Goal: Task Accomplishment & Management: Complete application form

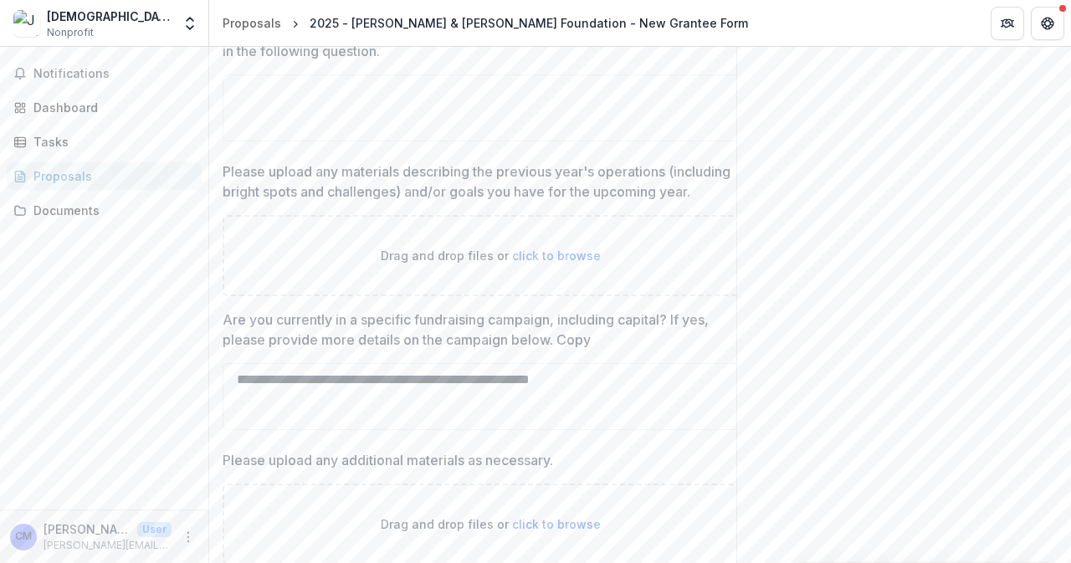
scroll to position [760, 0]
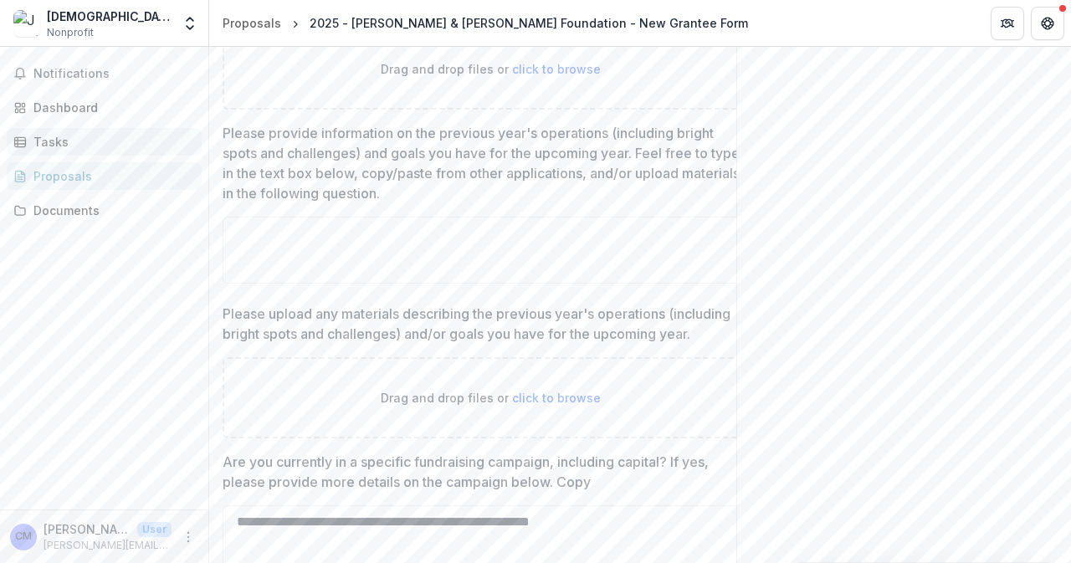
click at [53, 140] on div "Tasks" at bounding box center [110, 142] width 155 height 18
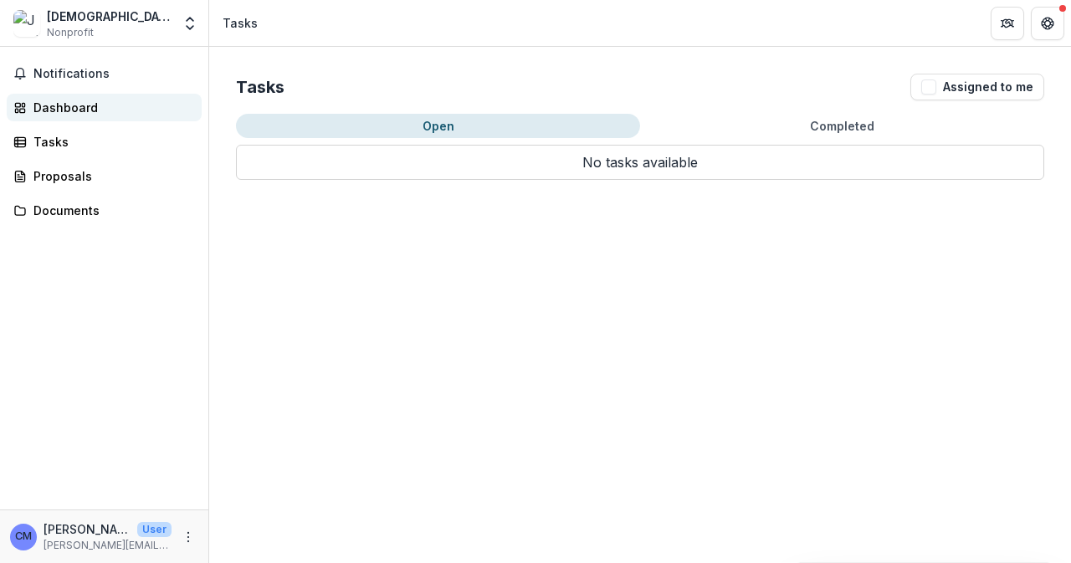
click at [57, 103] on div "Dashboard" at bounding box center [110, 108] width 155 height 18
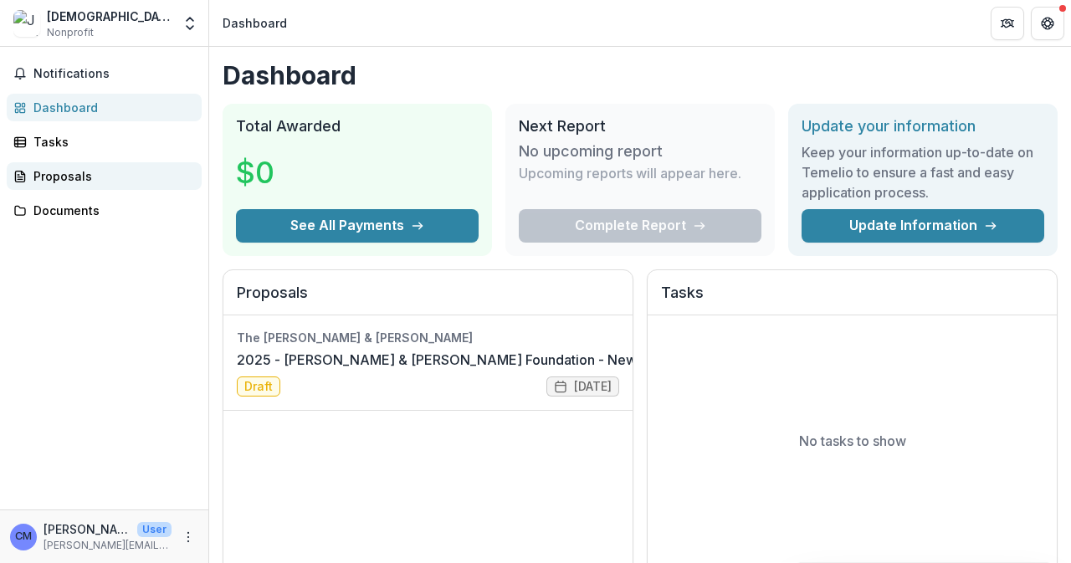
click at [64, 179] on div "Proposals" at bounding box center [110, 176] width 155 height 18
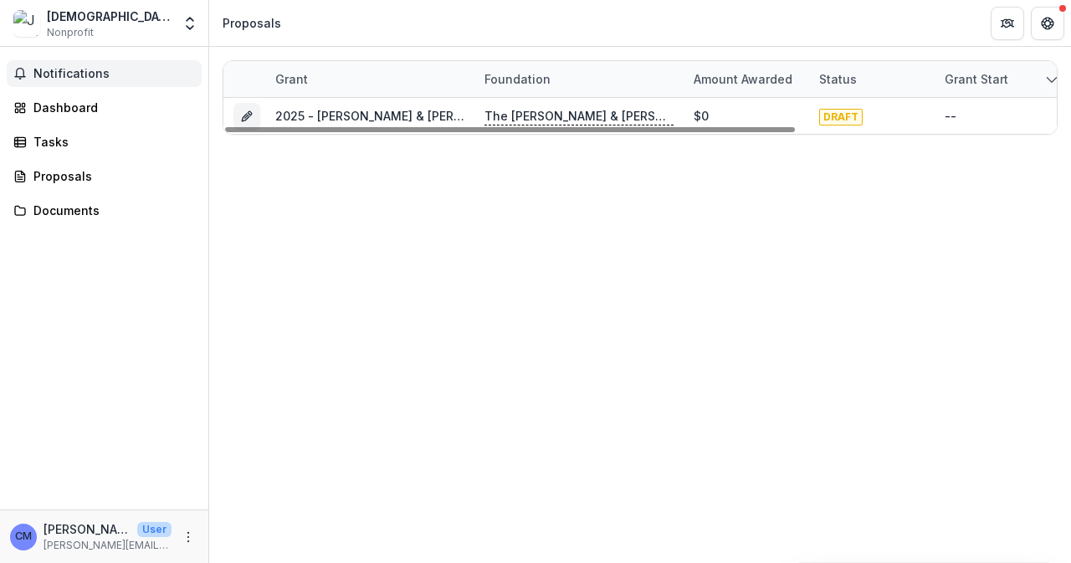
click at [66, 72] on span "Notifications" at bounding box center [113, 74] width 161 height 14
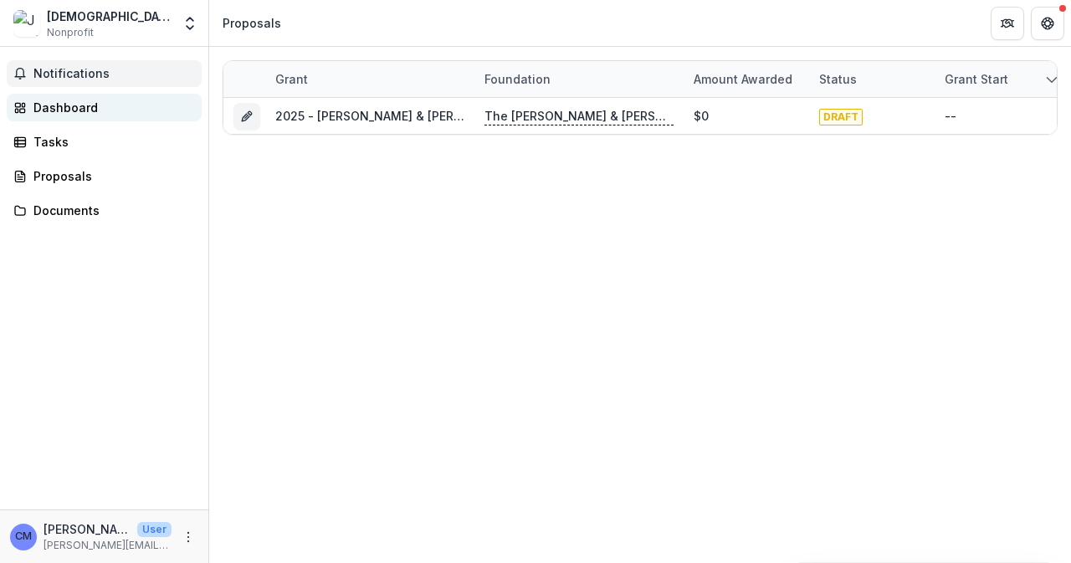
click at [43, 103] on div "Dashboard" at bounding box center [110, 108] width 155 height 18
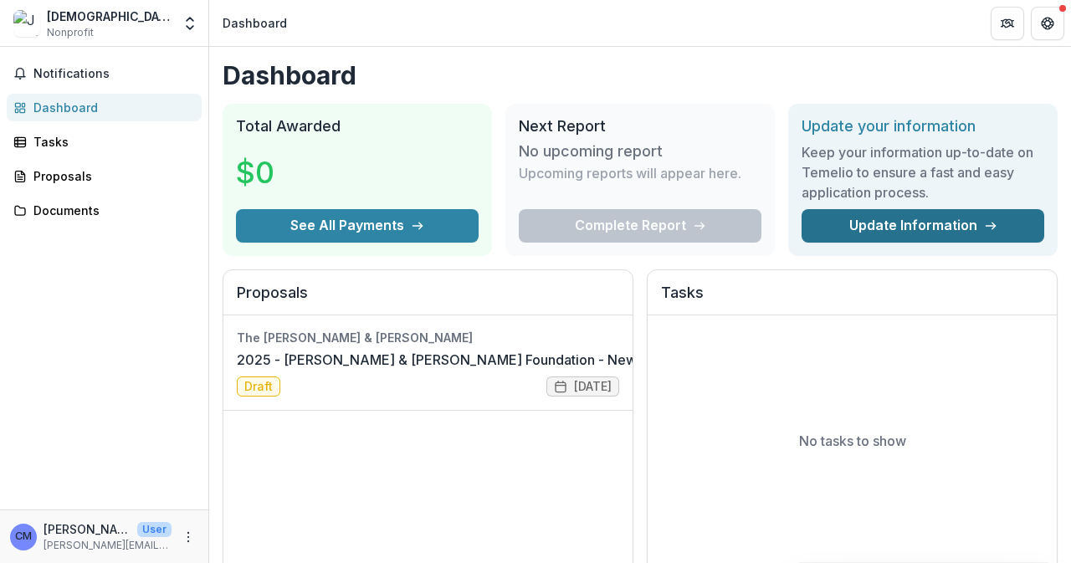
click at [891, 226] on link "Update Information" at bounding box center [922, 225] width 243 height 33
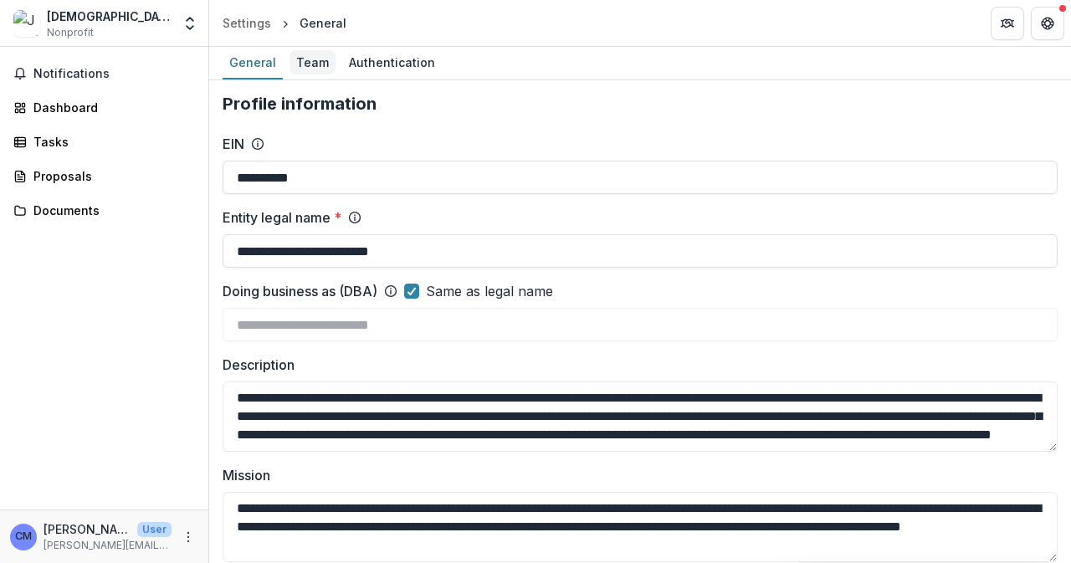
click at [313, 63] on div "Team" at bounding box center [312, 62] width 46 height 24
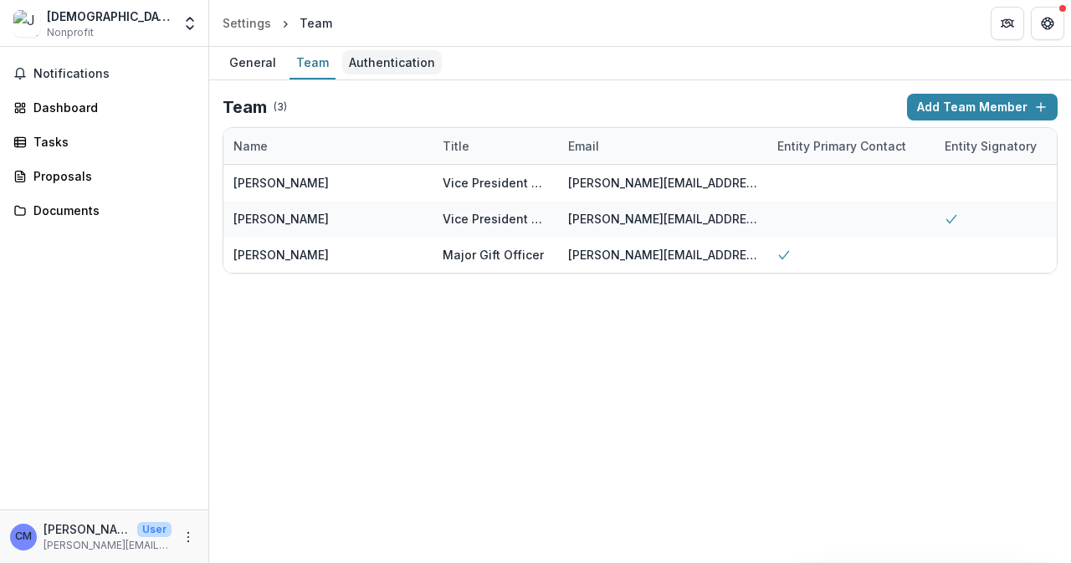
click at [406, 65] on div "Authentication" at bounding box center [392, 62] width 100 height 24
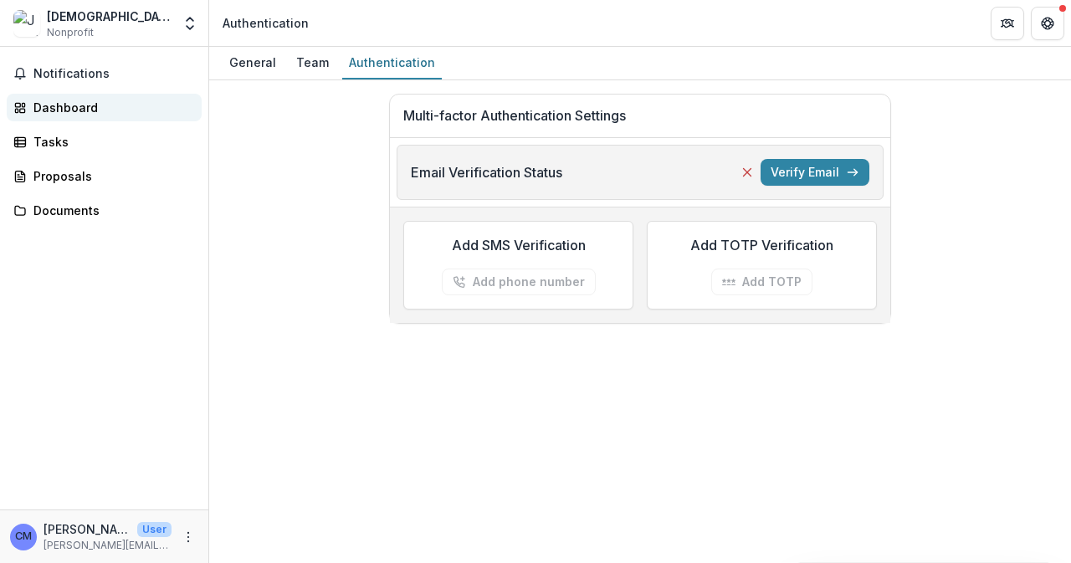
click at [76, 101] on div "Dashboard" at bounding box center [110, 108] width 155 height 18
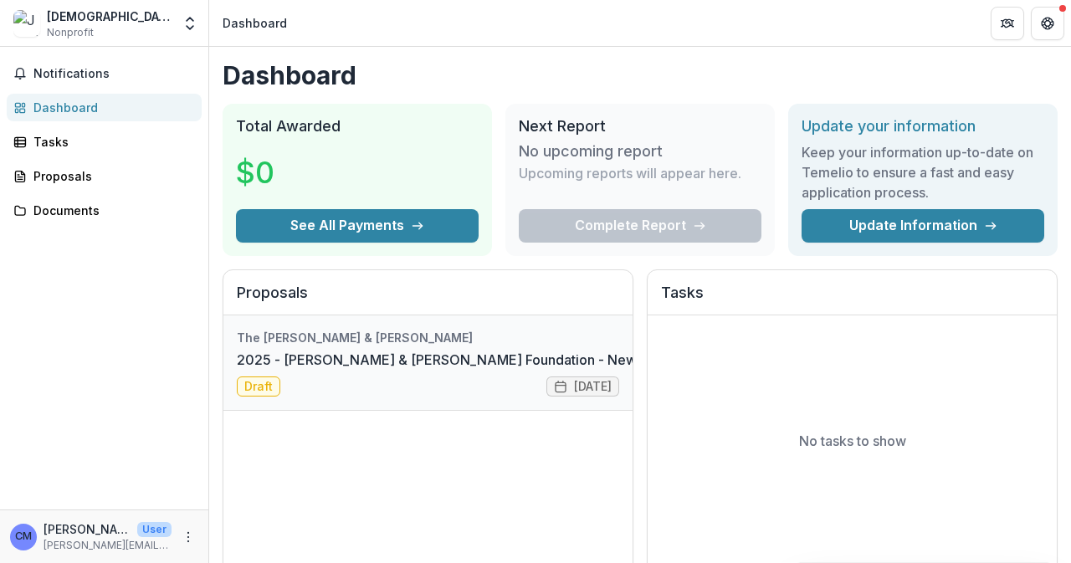
click at [258, 370] on link "2025 - [PERSON_NAME] & [PERSON_NAME] Foundation - New Grantee Form" at bounding box center [481, 360] width 489 height 20
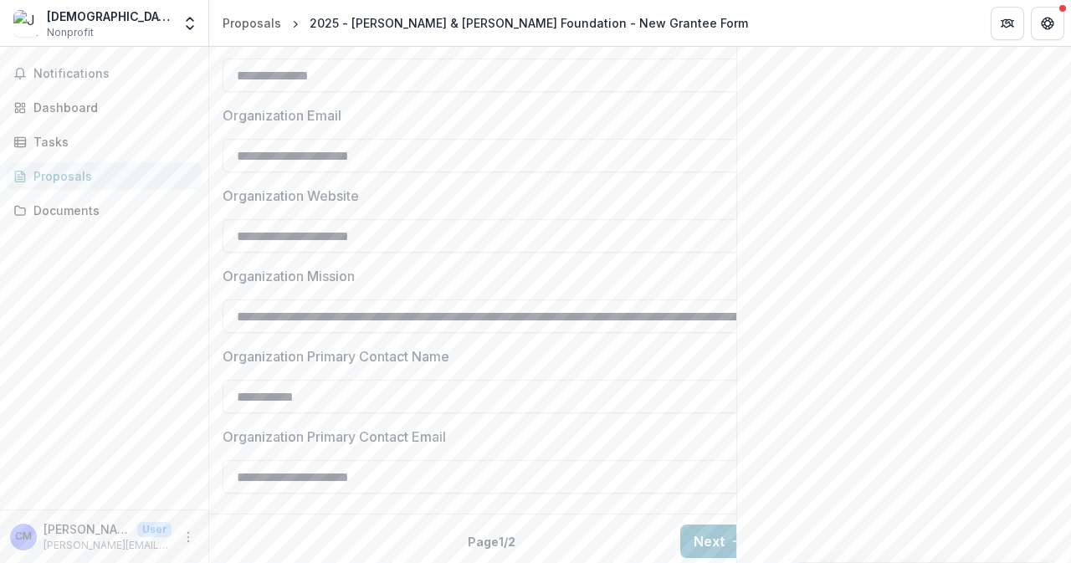
scroll to position [1553, 0]
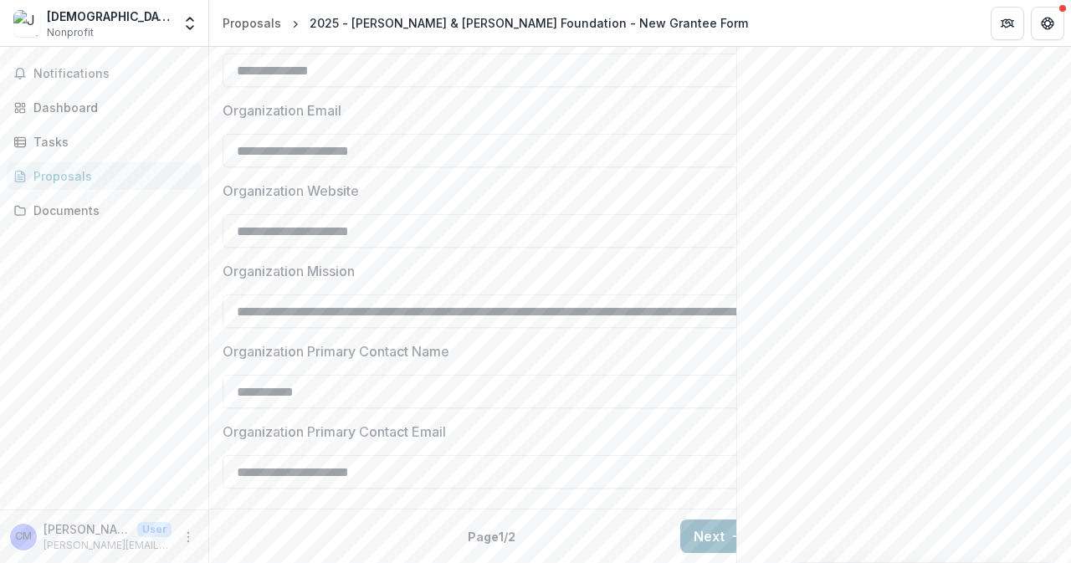
click at [698, 519] on button "Next" at bounding box center [719, 535] width 78 height 33
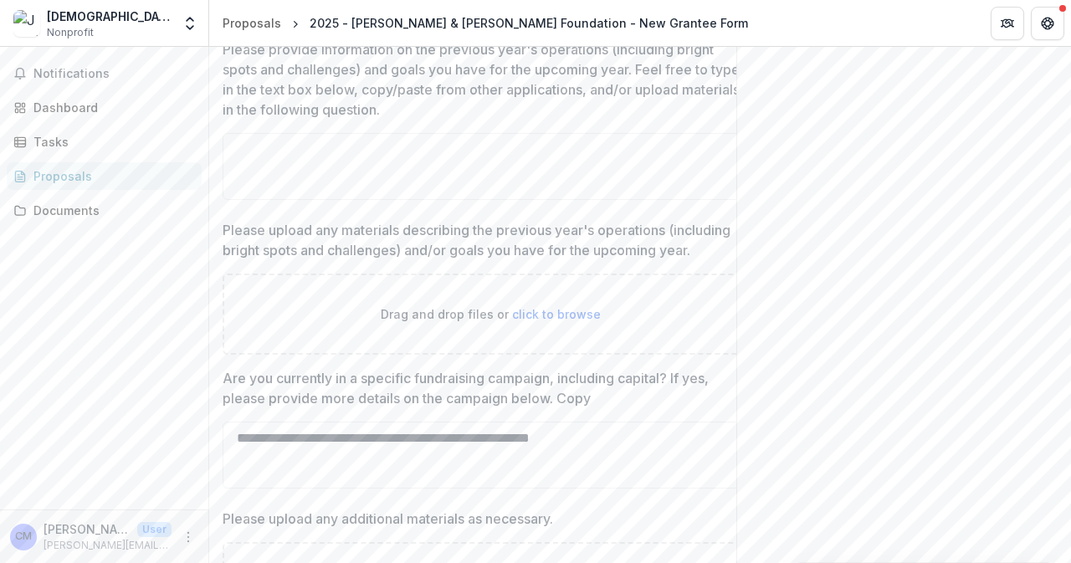
scroll to position [760, 0]
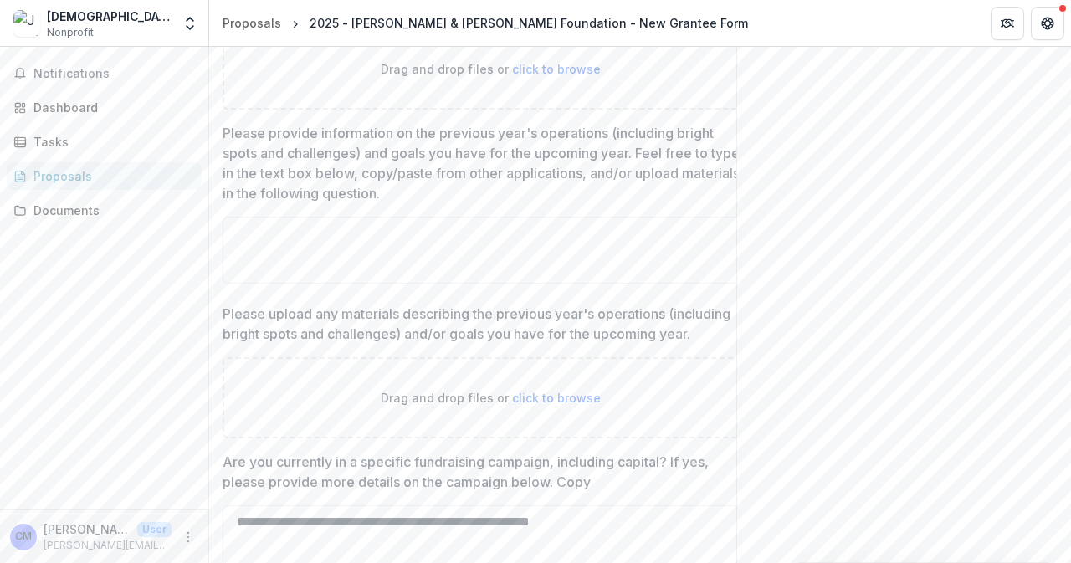
click at [228, 126] on p "Please provide information on the previous year's operations (including bright …" at bounding box center [485, 163] width 525 height 80
click at [228, 217] on textarea "Please provide information on the previous year's operations (including bright …" at bounding box center [490, 250] width 535 height 67
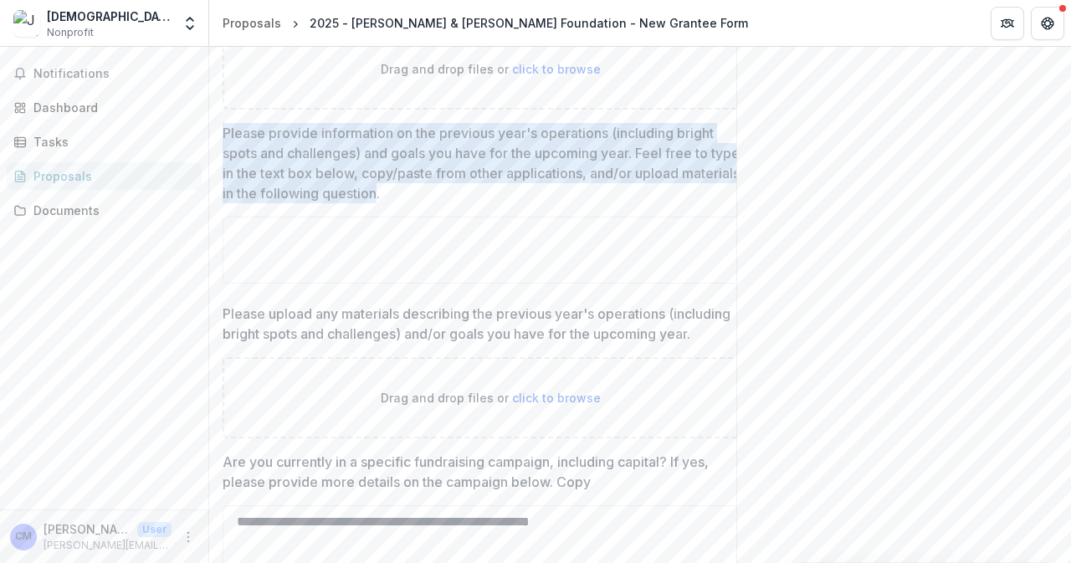
drag, startPoint x: 221, startPoint y: 125, endPoint x: 379, endPoint y: 196, distance: 173.0
click at [379, 196] on div "**********" at bounding box center [490, 133] width 562 height 1173
copy p "Please provide information on the previous year's operations (including bright …"
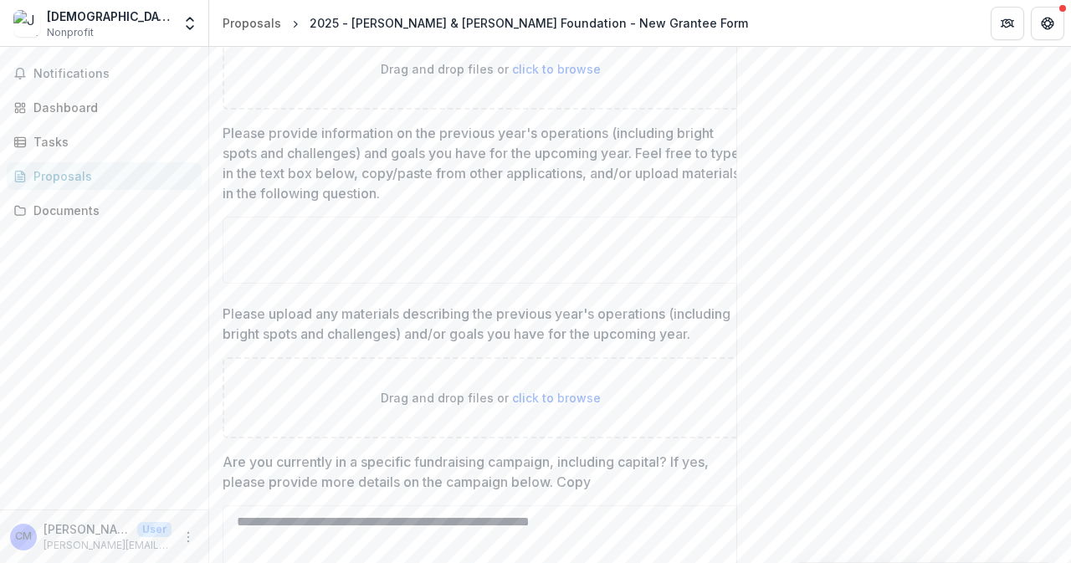
click at [260, 344] on p "Please upload any materials describing the previous year's operations (includin…" at bounding box center [478, 324] width 511 height 40
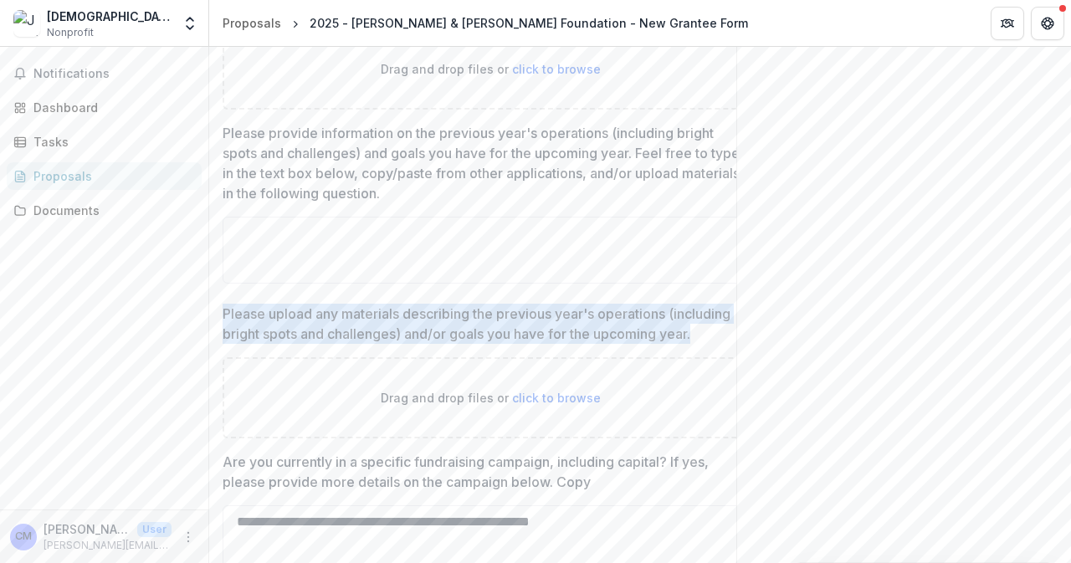
drag, startPoint x: 262, startPoint y: 355, endPoint x: 220, endPoint y: 313, distance: 59.1
click at [220, 313] on div "**********" at bounding box center [490, 133] width 562 height 1173
copy p "Please upload any materials describing the previous year's operations (includin…"
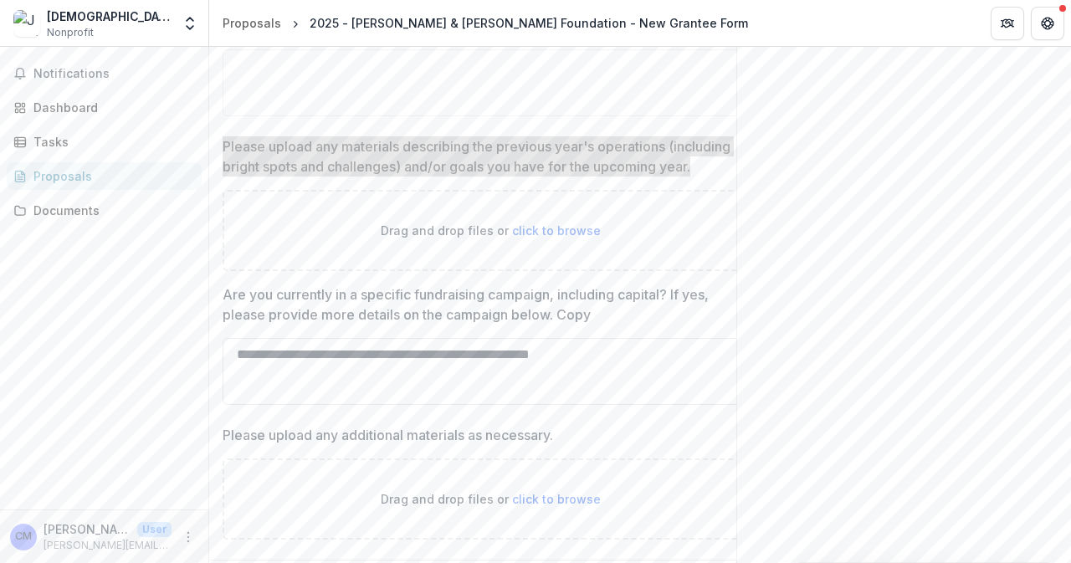
scroll to position [1010, 0]
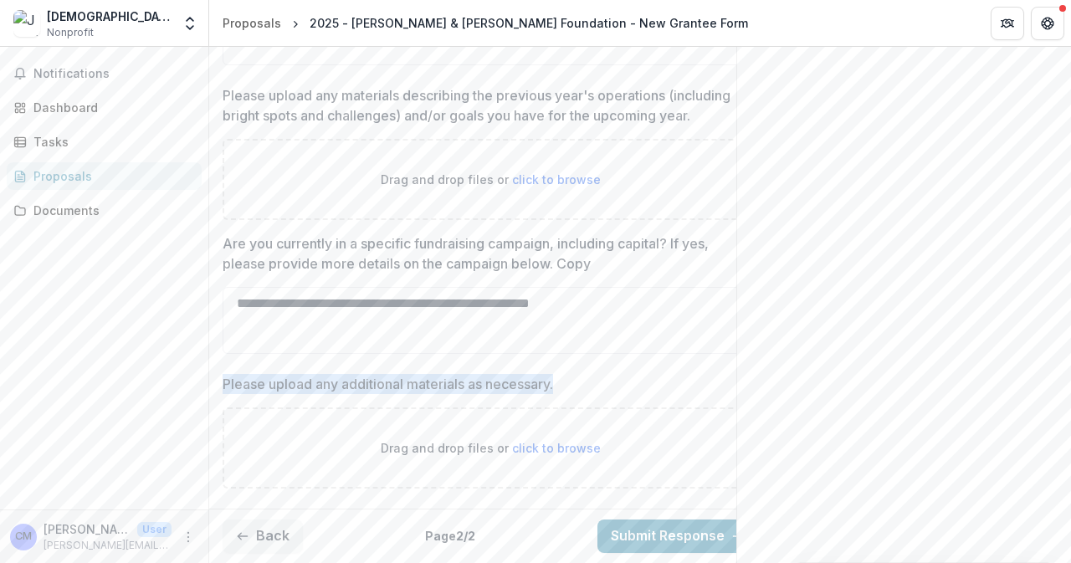
drag, startPoint x: 570, startPoint y: 371, endPoint x: 216, endPoint y: 371, distance: 354.7
copy p "Please upload any additional materials as necessary."
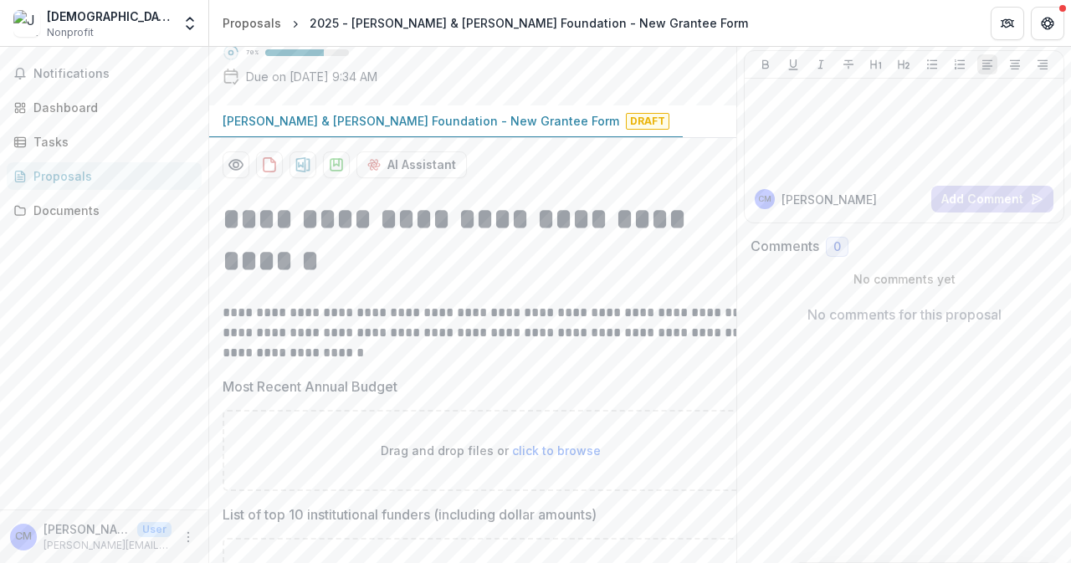
scroll to position [0, 0]
